Goal: Unclear

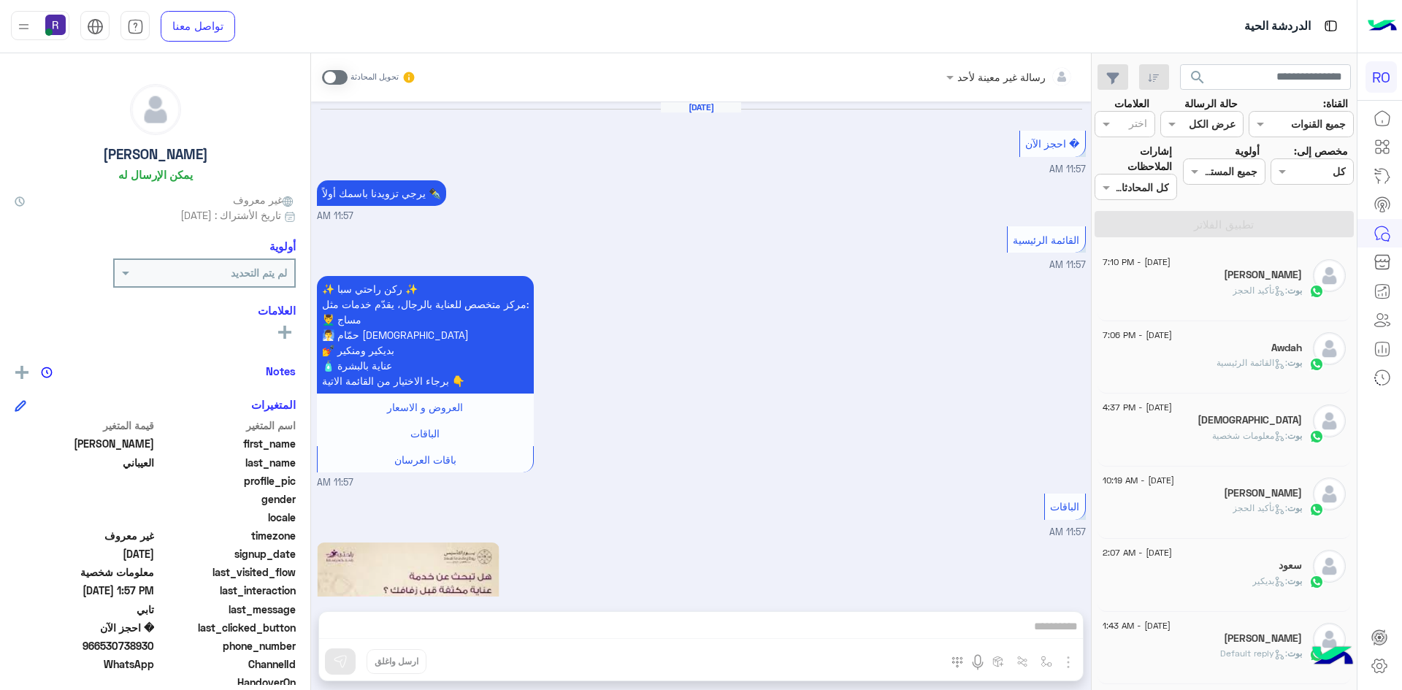
scroll to position [1911, 0]
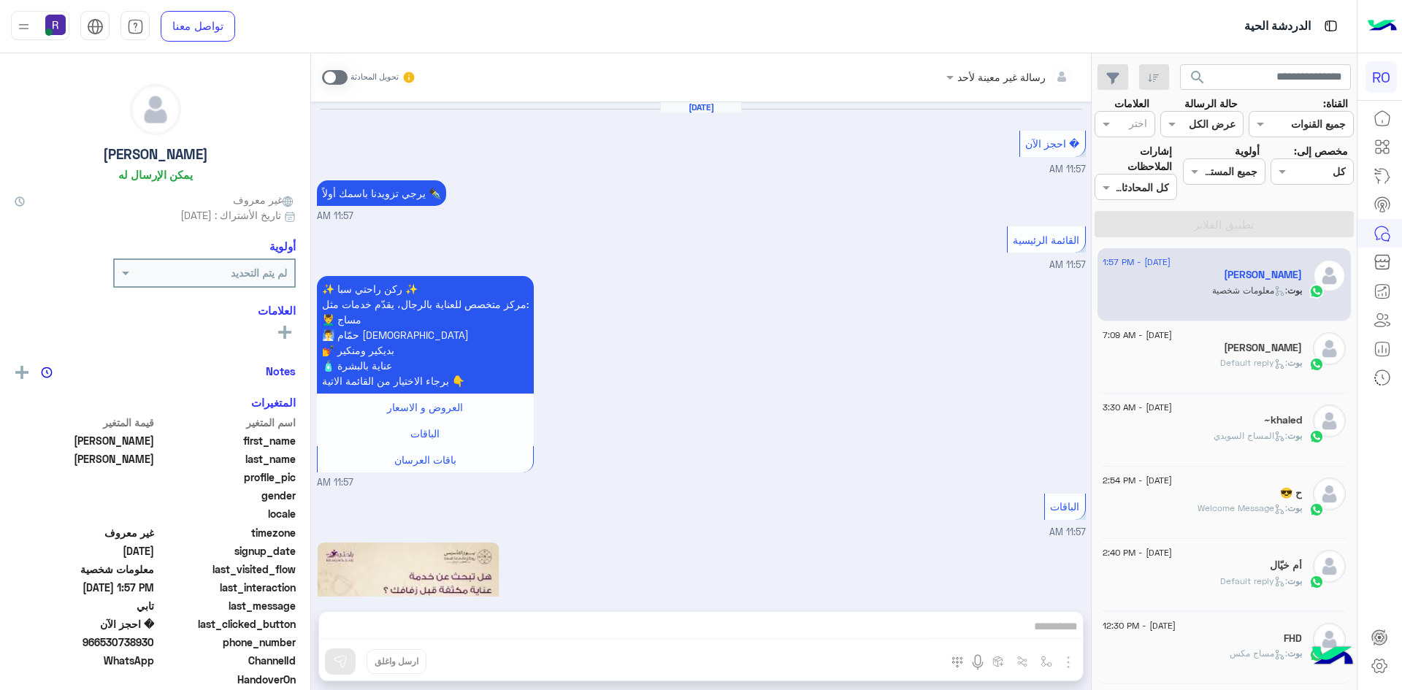
scroll to position [1911, 0]
